Goal: Information Seeking & Learning: Find specific fact

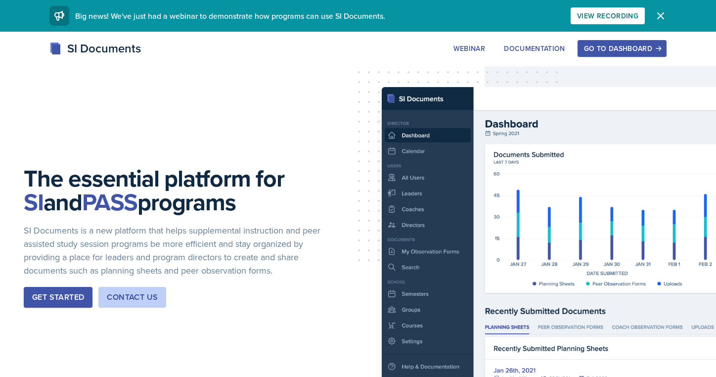
click at [623, 50] on div "Go to Dashboard" at bounding box center [622, 48] width 76 height 8
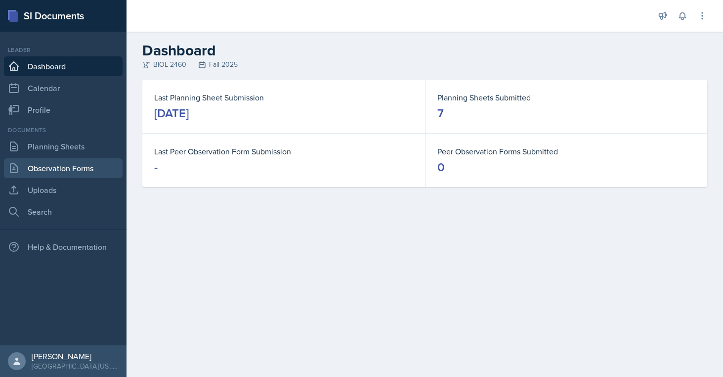
click at [42, 169] on link "Observation Forms" at bounding box center [63, 168] width 119 height 20
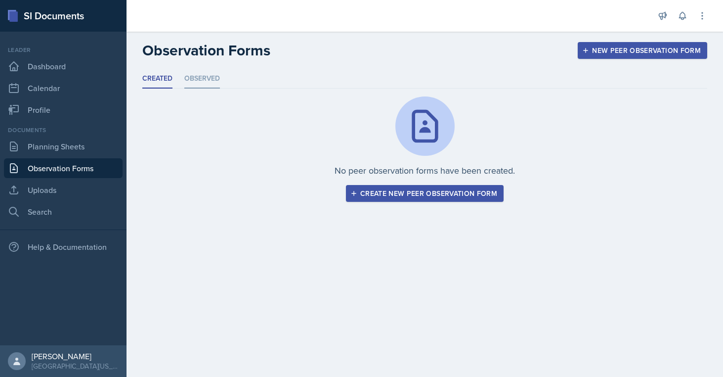
click at [196, 85] on li "Observed" at bounding box center [202, 78] width 36 height 19
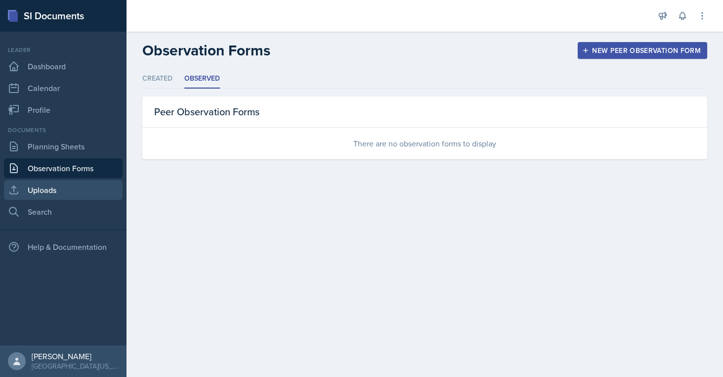
click at [60, 192] on link "Uploads" at bounding box center [63, 190] width 119 height 20
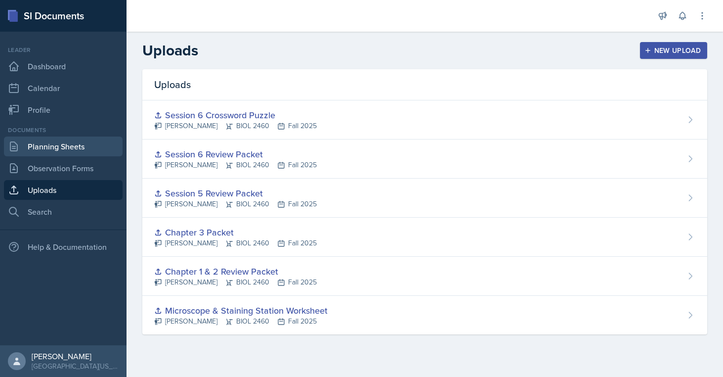
click at [66, 150] on link "Planning Sheets" at bounding box center [63, 146] width 119 height 20
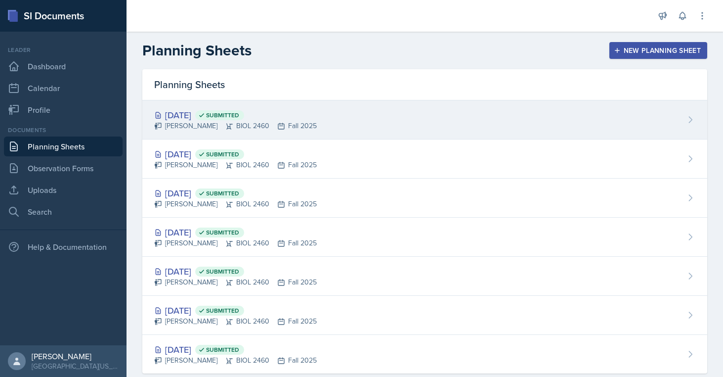
click at [205, 115] on div "[DATE] Submitted" at bounding box center [235, 114] width 163 height 13
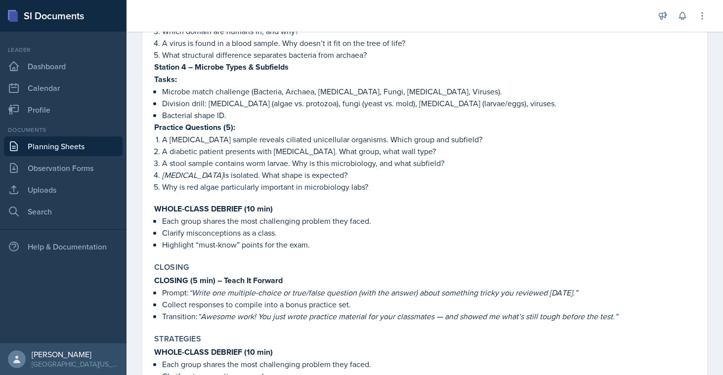
scroll to position [670, 0]
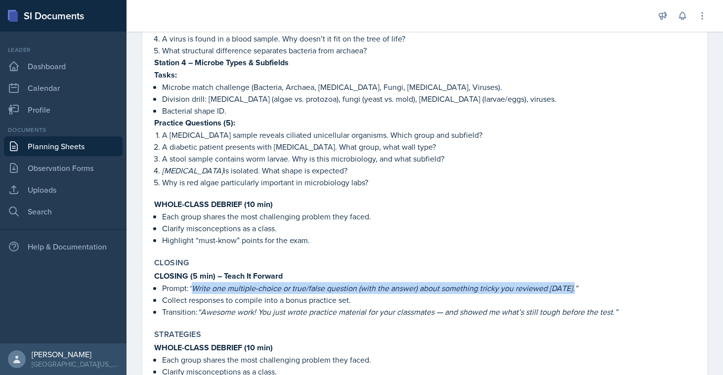
drag, startPoint x: 194, startPoint y: 277, endPoint x: 574, endPoint y: 275, distance: 379.5
click at [574, 283] on em "“Write one multiple-choice or true/false question (with the answer) about somet…" at bounding box center [383, 288] width 389 height 11
click at [479, 283] on em "“Write one multiple-choice or true/false question (with the answer) about somet…" at bounding box center [383, 288] width 389 height 11
drag, startPoint x: 571, startPoint y: 279, endPoint x: 196, endPoint y: 276, distance: 374.6
click at [196, 283] on em "“Write one multiple-choice or true/false question (with the answer) about somet…" at bounding box center [383, 288] width 389 height 11
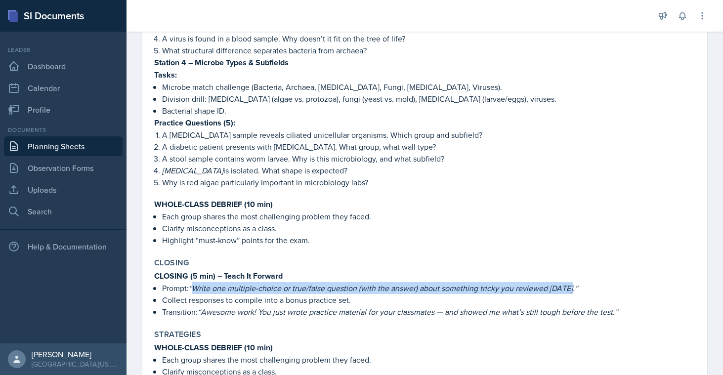
copy em "Write one multiple-choice or true/false question (with the answer) about someth…"
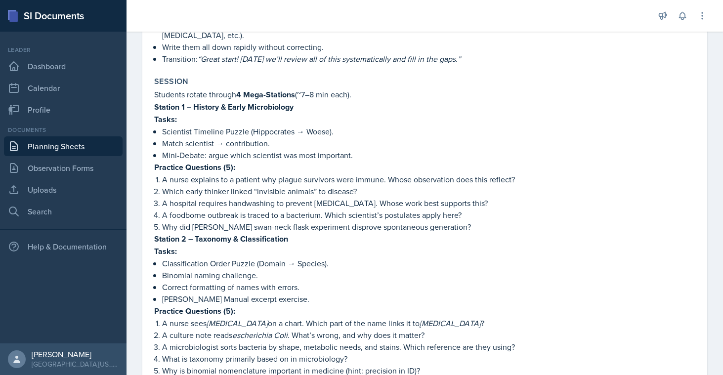
scroll to position [217, 0]
